Goal: Task Accomplishment & Management: Use online tool/utility

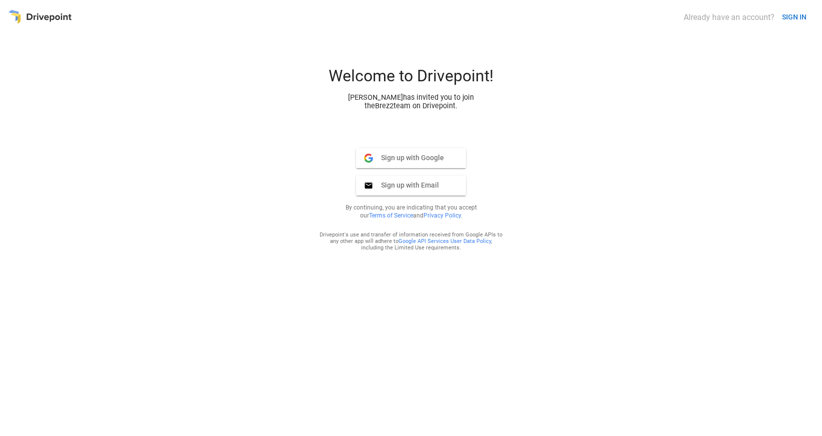
click at [437, 187] on span "Sign up with Email" at bounding box center [406, 185] width 66 height 9
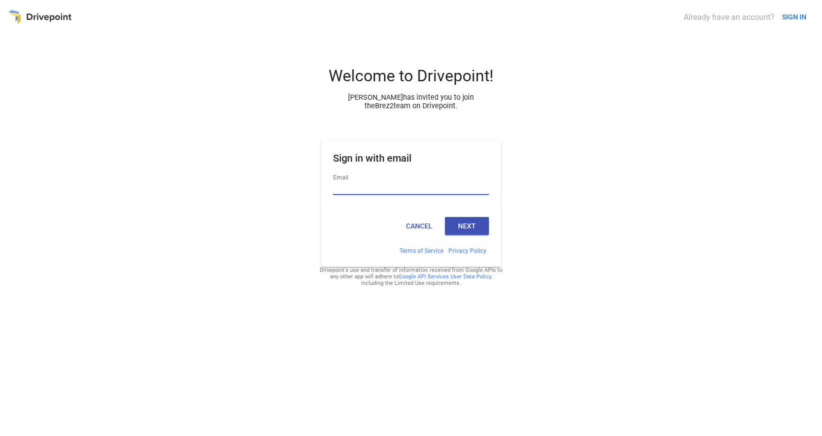
type input "**********"
drag, startPoint x: 473, startPoint y: 224, endPoint x: 543, endPoint y: 224, distance: 69.9
click at [473, 224] on button "Next" at bounding box center [467, 226] width 44 height 18
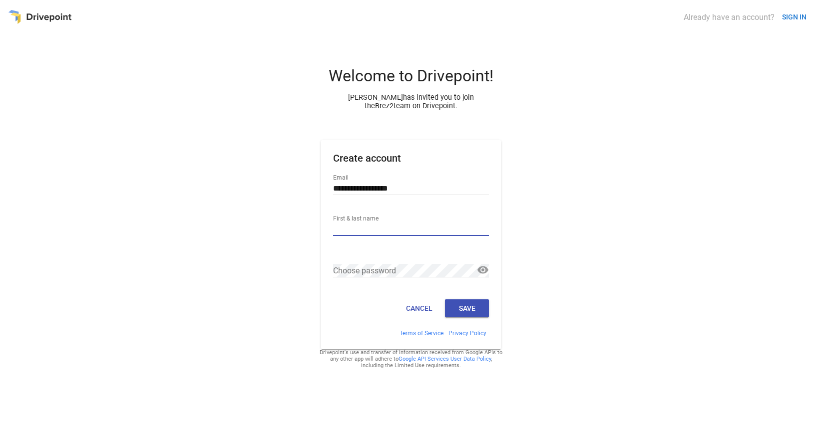
click at [423, 227] on input "First & last name" at bounding box center [411, 229] width 156 height 13
type input "********"
click at [579, 318] on div "**********" at bounding box center [411, 247] width 806 height 362
drag, startPoint x: 438, startPoint y: 320, endPoint x: 463, endPoint y: 316, distance: 25.4
click at [440, 320] on div "Cancel Save" at bounding box center [411, 313] width 180 height 34
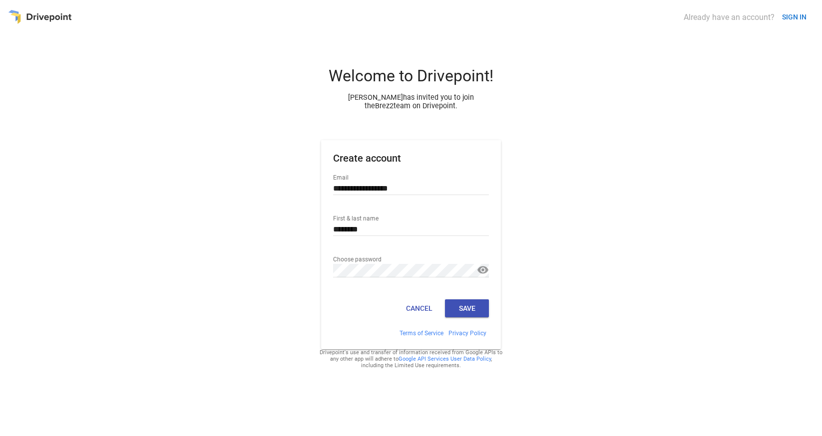
click at [463, 316] on button "Save" at bounding box center [467, 309] width 44 height 18
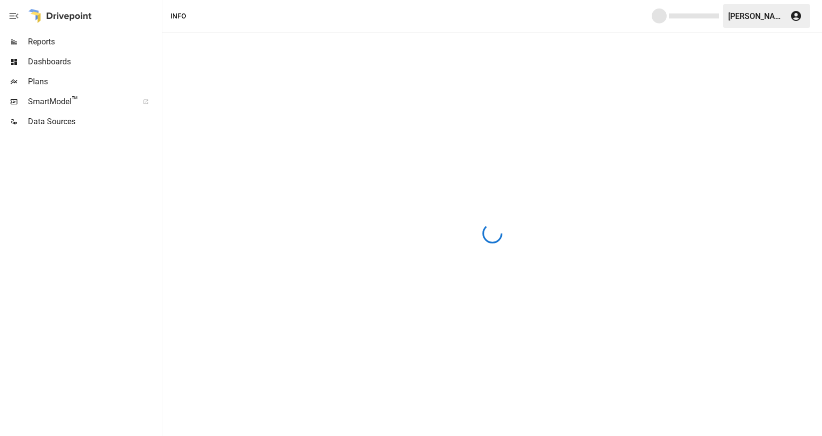
click at [54, 130] on div "Data Sources" at bounding box center [80, 122] width 160 height 20
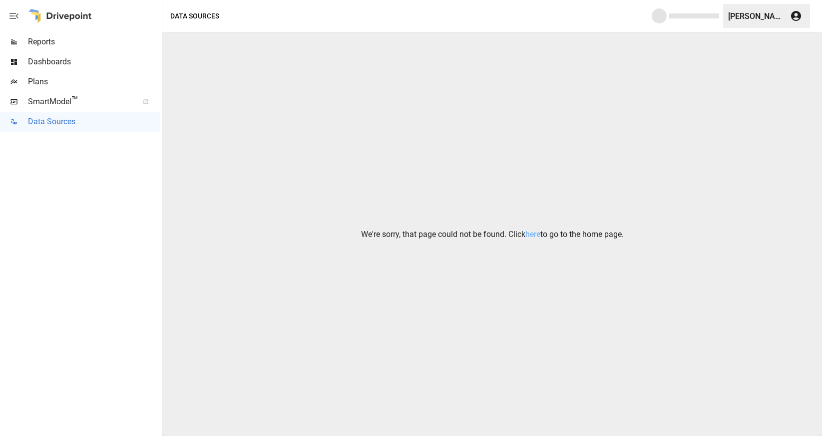
click at [472, 189] on div "We're sorry, that page could not be found. Click here to go to the home page." at bounding box center [491, 234] width 659 height 404
click at [531, 233] on link "here" at bounding box center [532, 234] width 15 height 9
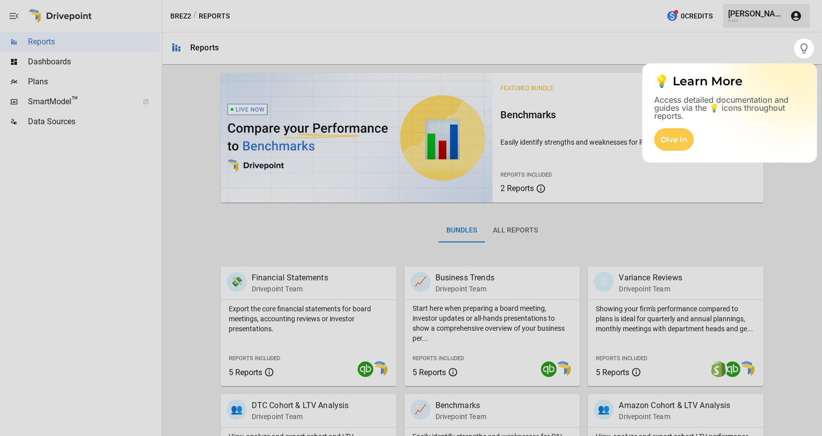
click at [665, 42] on div at bounding box center [397, 218] width 794 height 436
click at [780, 14] on div at bounding box center [411, 19] width 822 height 38
click at [740, 18] on div at bounding box center [411, 19] width 822 height 38
click at [740, 17] on div at bounding box center [411, 19] width 822 height 38
click at [711, 48] on div at bounding box center [397, 218] width 794 height 436
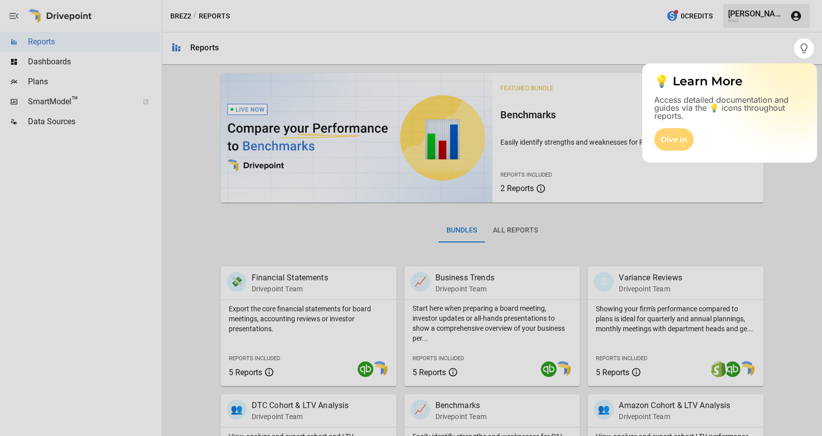
click at [679, 144] on div "Dive In" at bounding box center [673, 139] width 39 height 22
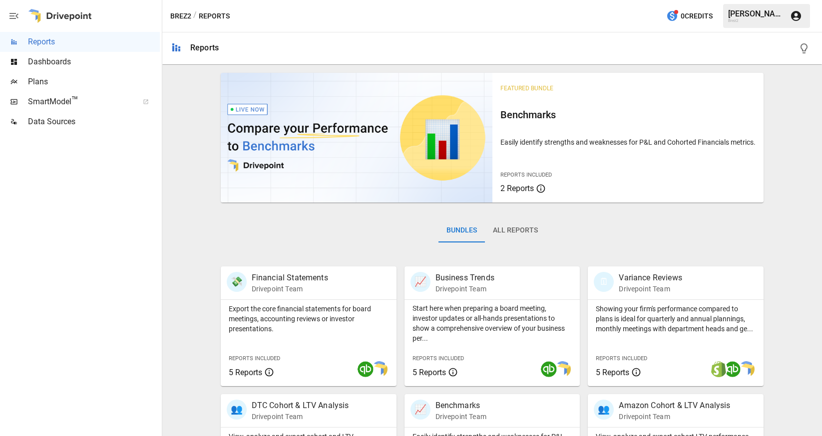
click at [777, 10] on div "Abla J." at bounding box center [756, 13] width 56 height 9
click at [736, 14] on div "Abla J." at bounding box center [756, 13] width 56 height 9
click at [793, 15] on icon "button" at bounding box center [796, 16] width 10 height 10
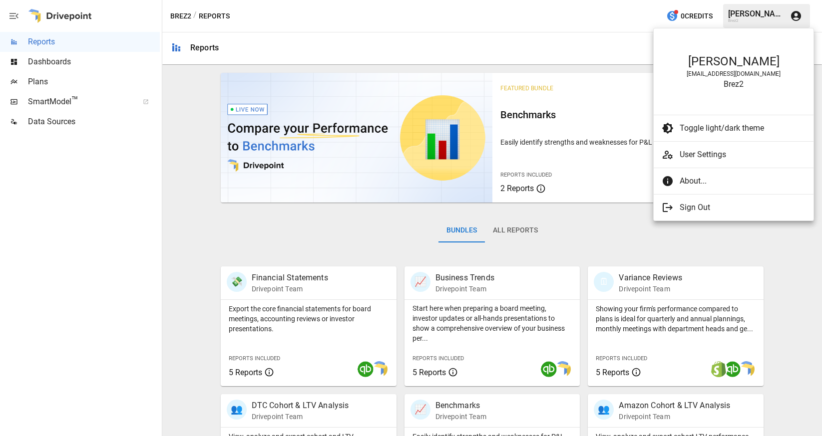
drag, startPoint x: 13, startPoint y: 49, endPoint x: 20, endPoint y: 53, distance: 7.6
click at [13, 49] on div at bounding box center [411, 218] width 822 height 436
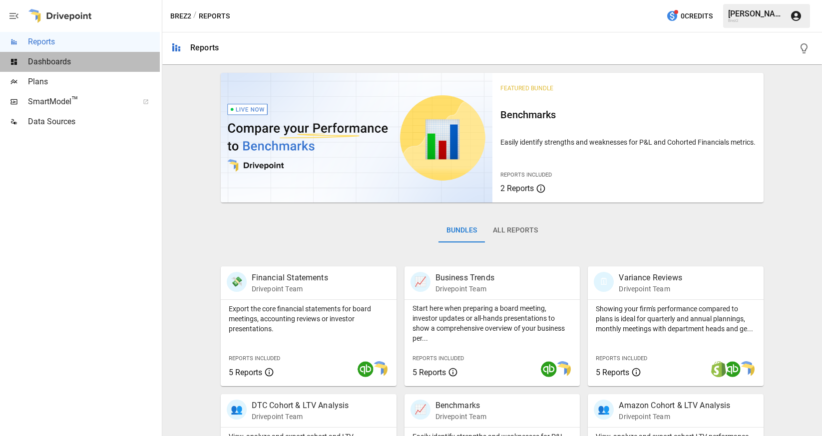
click at [57, 62] on span "Dashboards" at bounding box center [94, 62] width 132 height 12
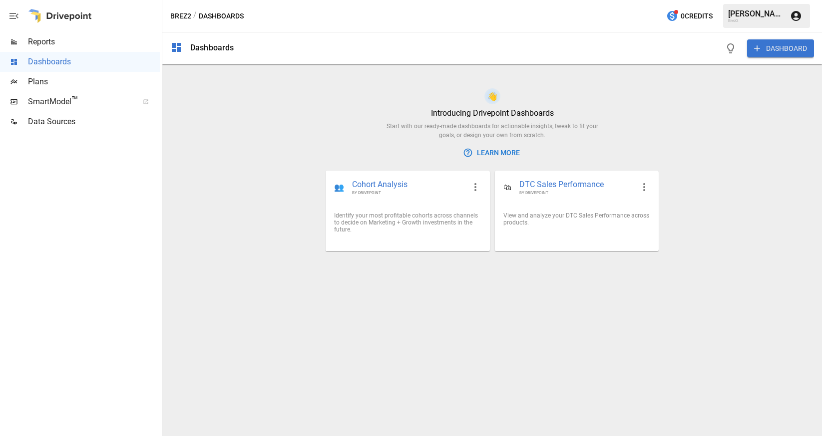
click at [743, 297] on div "👋 Introducing Drivepoint Dashboards Start with our ready-made dashboards for ac…" at bounding box center [491, 262] width 659 height 348
click at [83, 85] on span "Plans" at bounding box center [94, 82] width 132 height 12
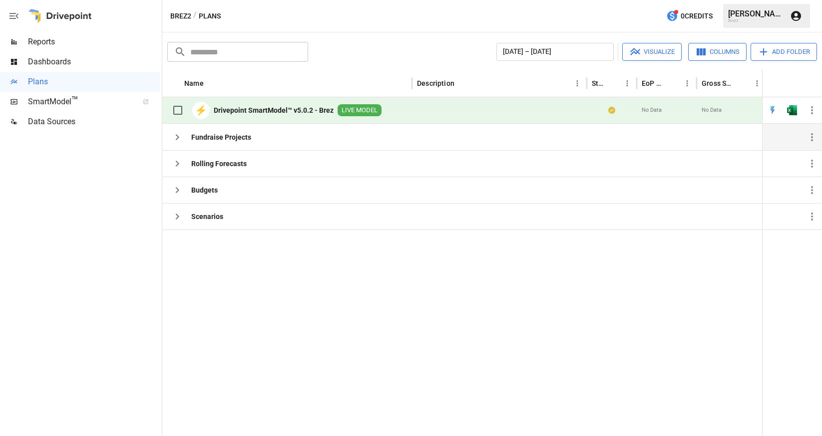
click at [178, 138] on icon "button" at bounding box center [177, 137] width 3 height 6
click at [48, 124] on span "Data Sources" at bounding box center [94, 122] width 132 height 12
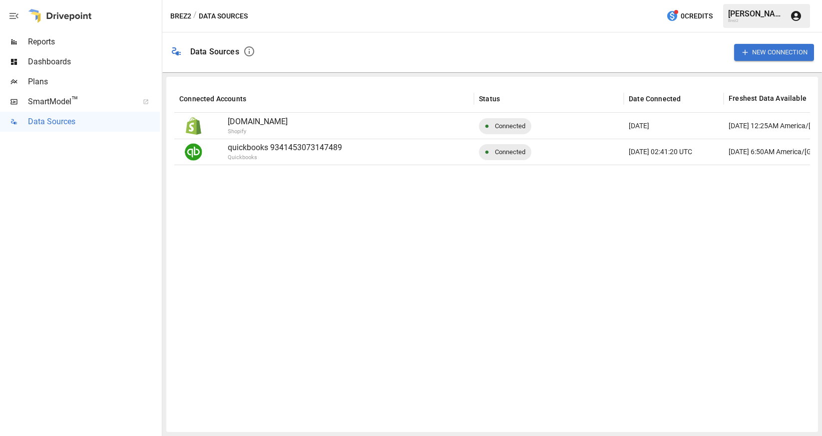
click at [773, 50] on button "New Connection" at bounding box center [774, 52] width 80 height 16
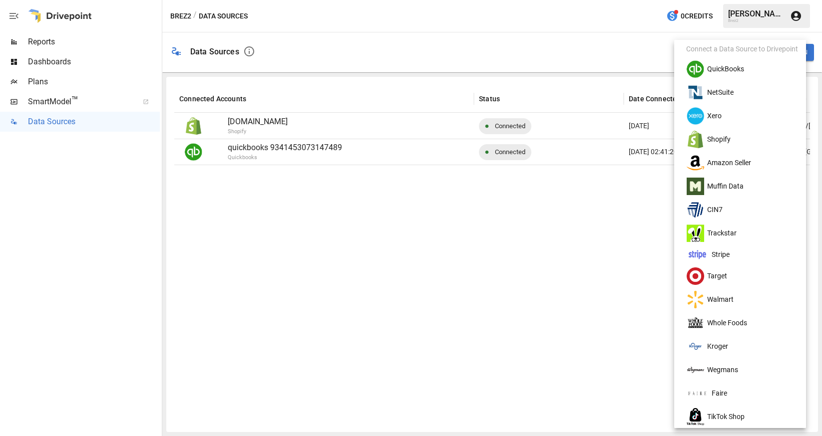
click at [743, 156] on li "Amazon Seller" at bounding box center [744, 162] width 132 height 23
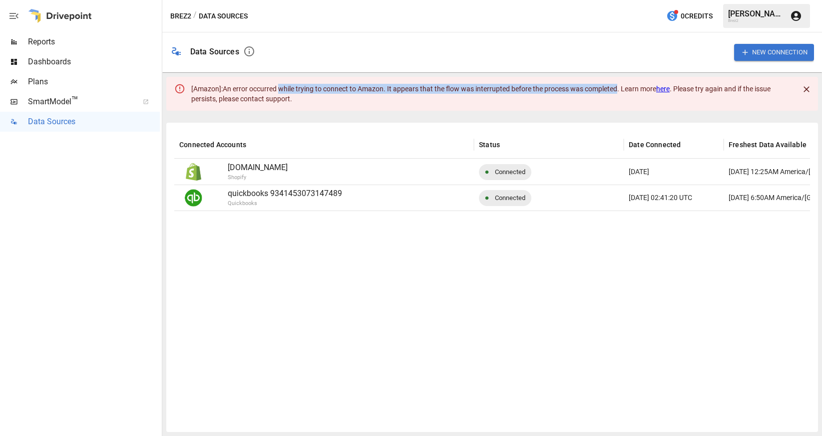
drag, startPoint x: 331, startPoint y: 93, endPoint x: 618, endPoint y: 84, distance: 287.7
click at [618, 84] on div "[ Amazon ]: An error occurred while trying to connect to Amazon. It appears tha…" at bounding box center [491, 94] width 600 height 28
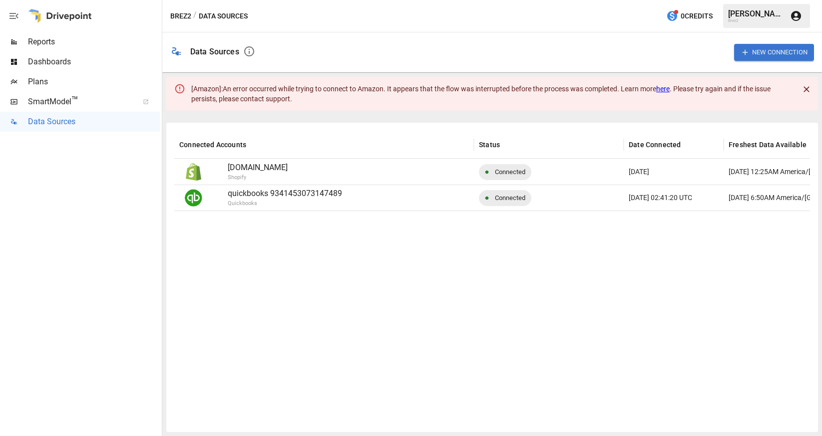
click at [658, 90] on text "An error occurred while trying to connect to Amazon. It appears that the flow w…" at bounding box center [480, 94] width 579 height 18
click at [663, 90] on link "here" at bounding box center [662, 89] width 13 height 8
click at [449, 243] on div at bounding box center [536, 318] width 724 height 214
click at [760, 51] on button "New Connection" at bounding box center [774, 52] width 80 height 16
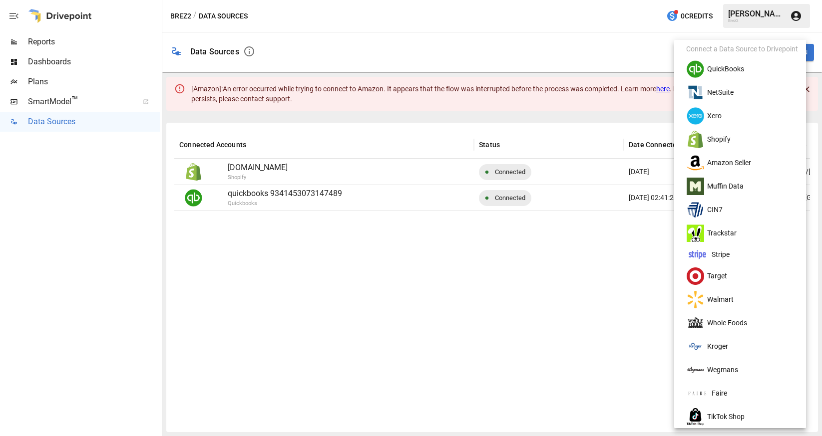
click at [720, 157] on li "Amazon Seller" at bounding box center [744, 162] width 132 height 23
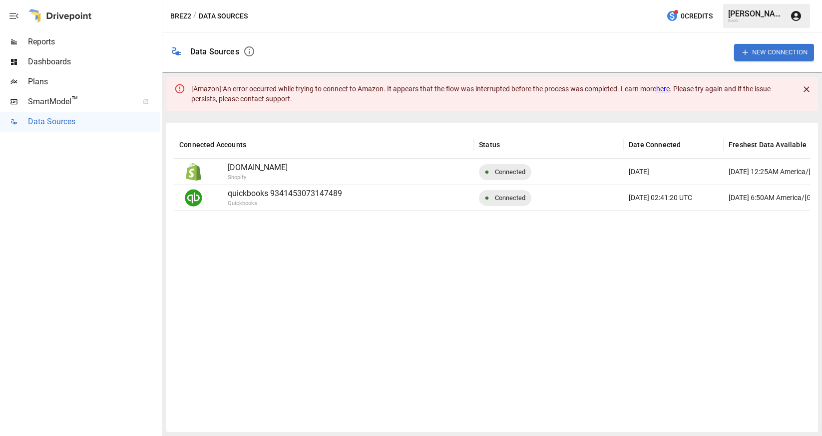
click at [585, 285] on div at bounding box center [536, 318] width 724 height 214
